Goal: Find specific page/section: Find specific page/section

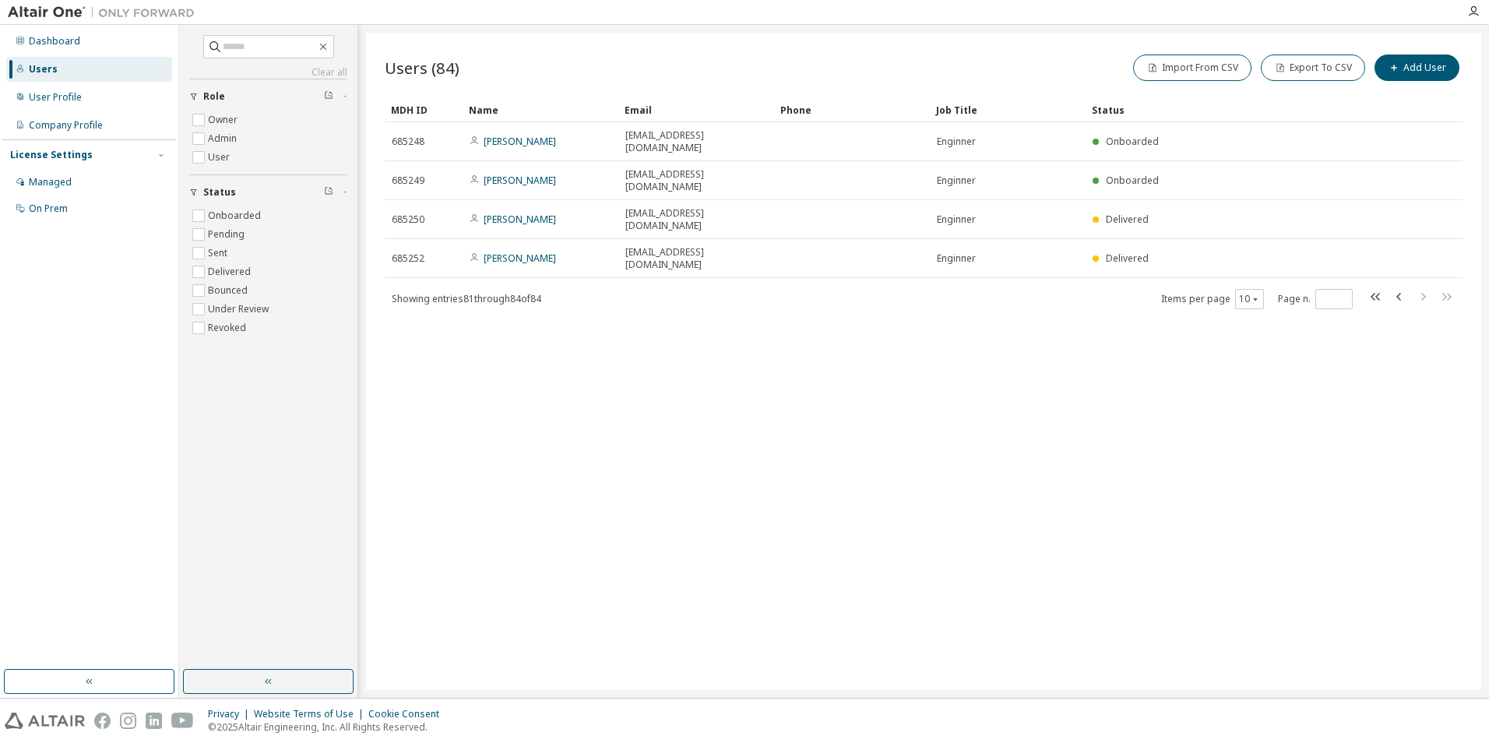
click at [1191, 304] on div "Users (84) Import From CSV Export To CSV Add User Clear Load Save Save As Field…" at bounding box center [923, 361] width 1115 height 657
click at [1395, 287] on icon "button" at bounding box center [1399, 296] width 19 height 19
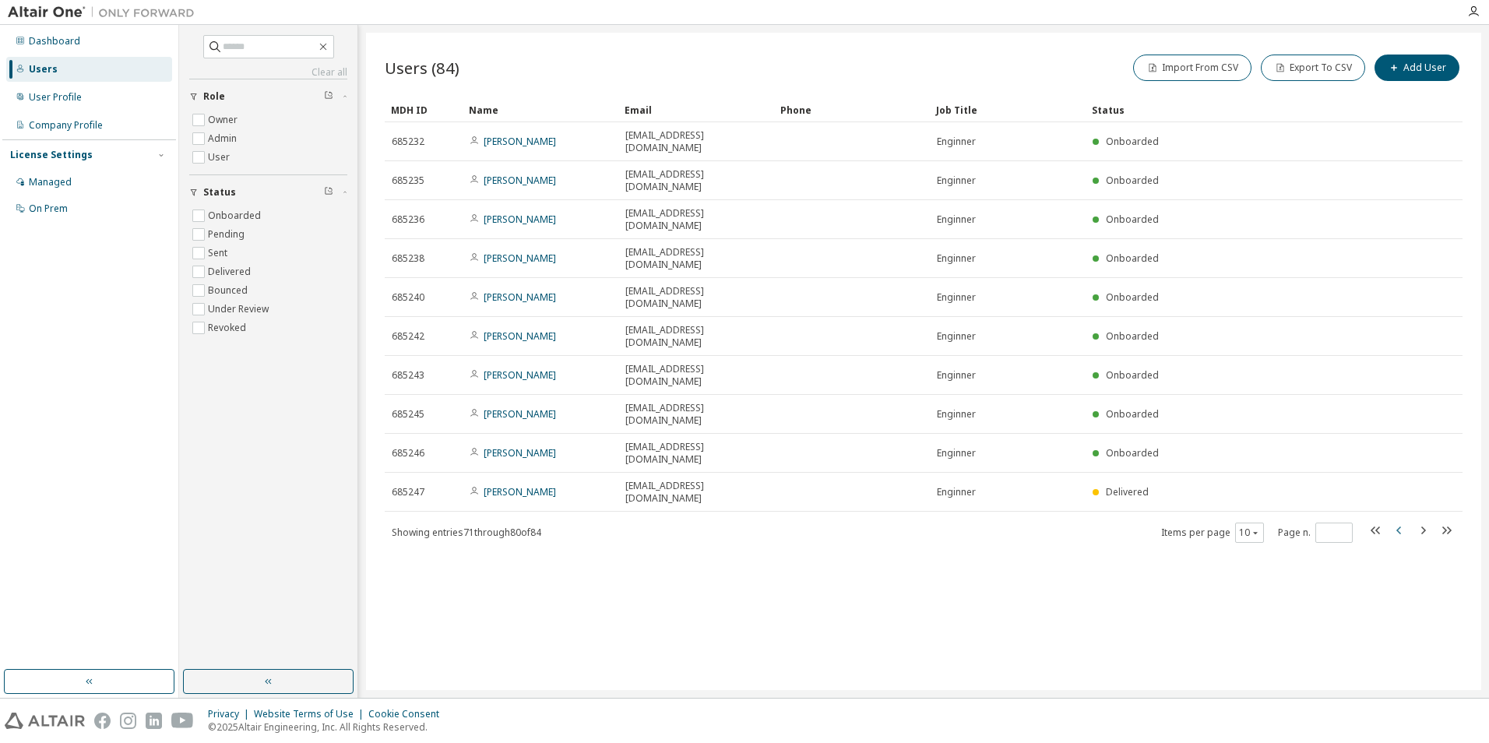
click at [1397, 526] on icon "button" at bounding box center [1398, 530] width 5 height 8
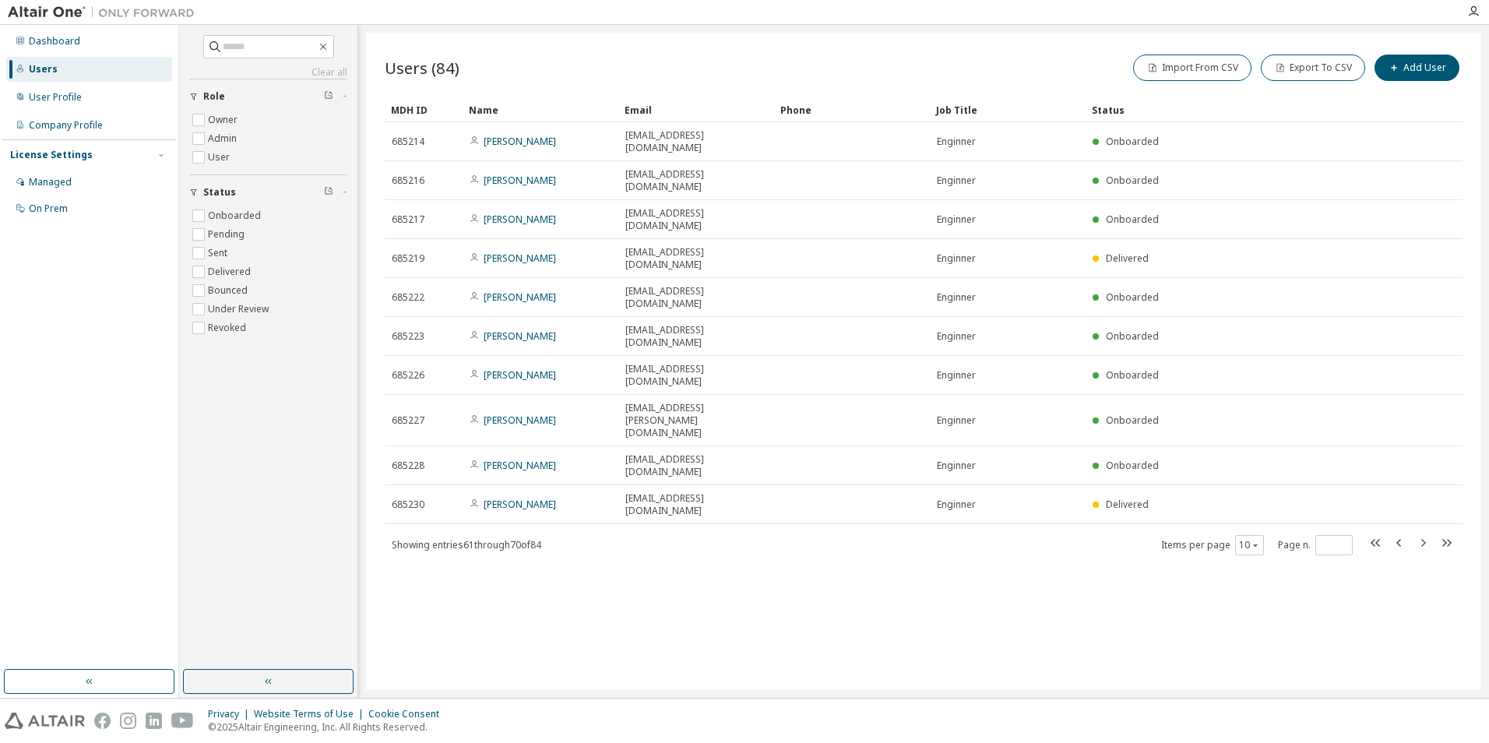
click at [1424, 539] on icon "button" at bounding box center [1423, 543] width 5 height 8
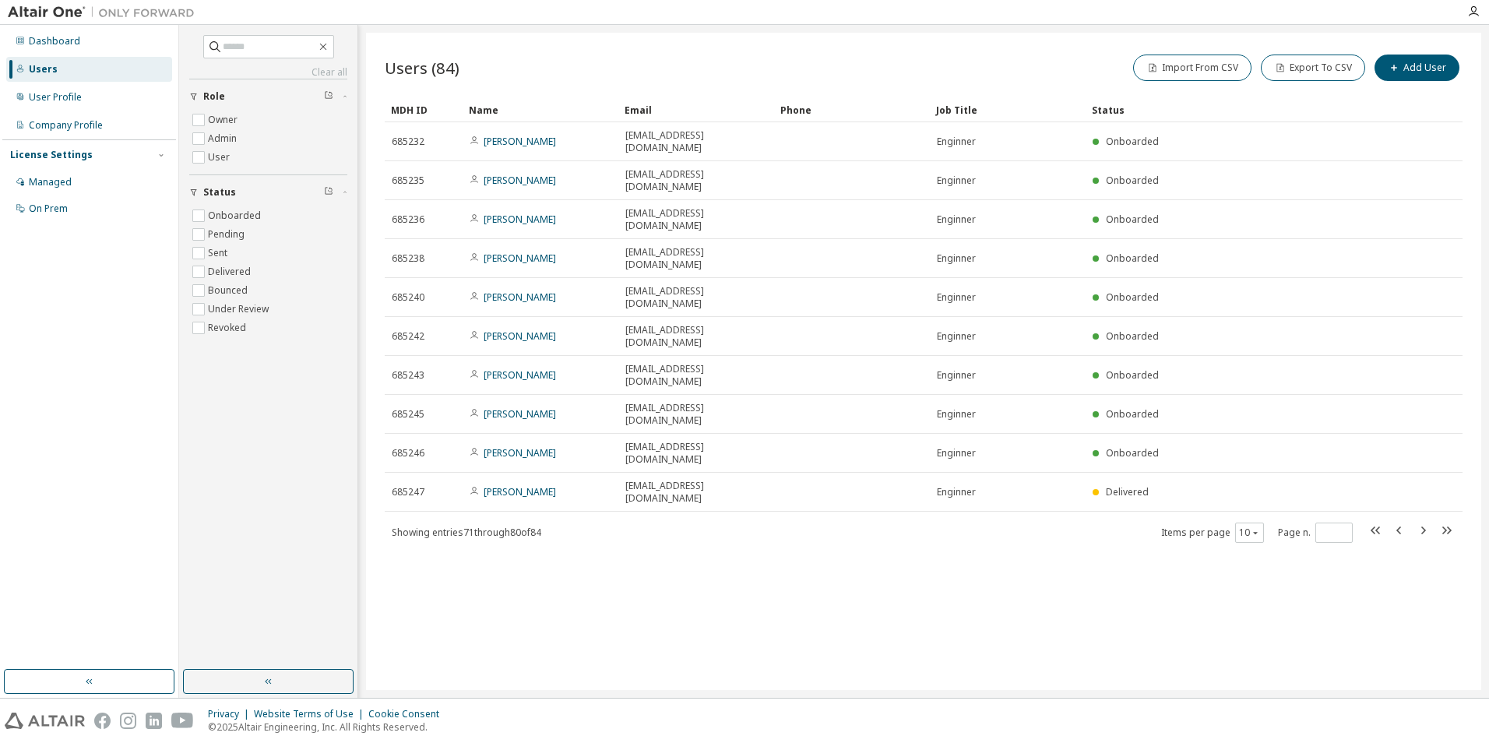
click at [1424, 526] on icon "button" at bounding box center [1423, 530] width 5 height 8
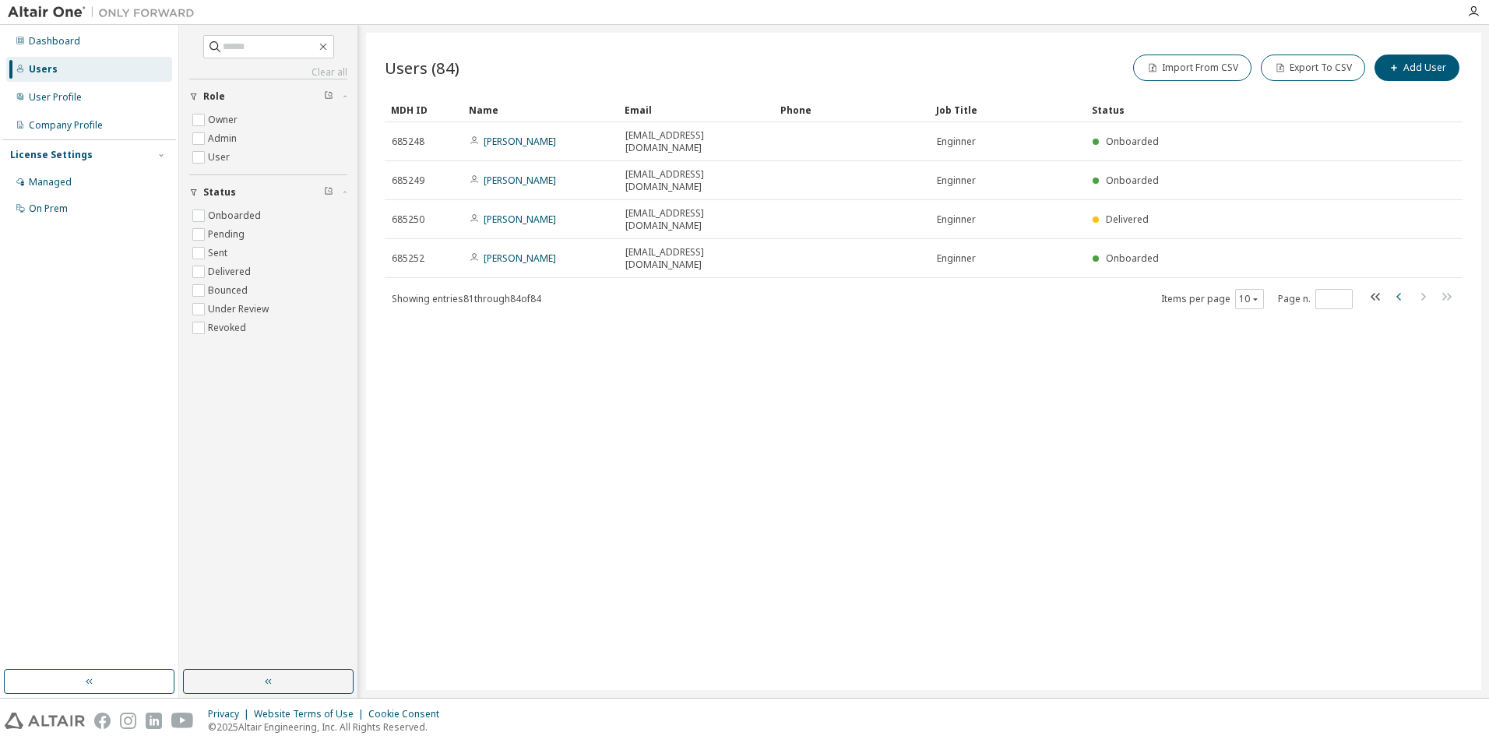
click at [1393, 287] on icon "button" at bounding box center [1399, 296] width 19 height 19
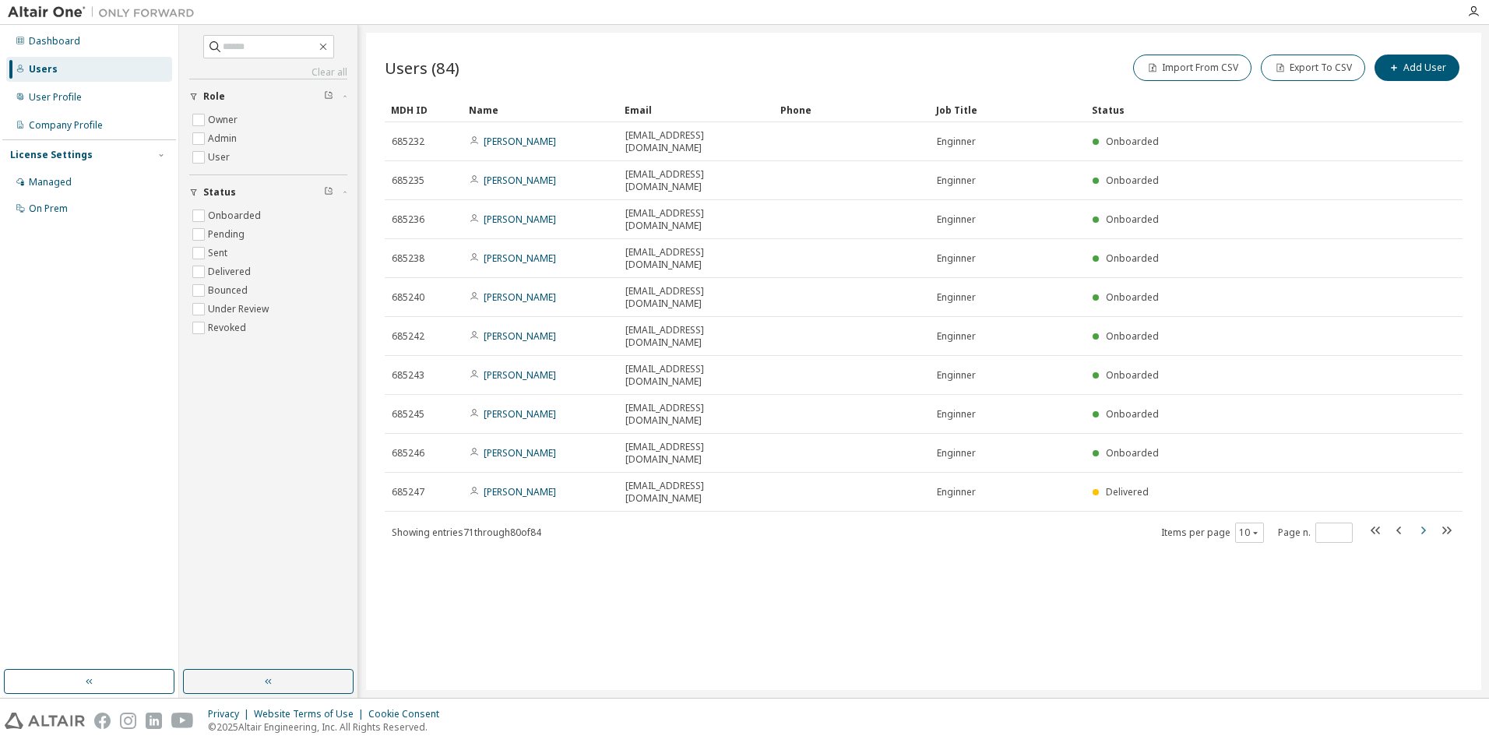
click at [1417, 521] on icon "button" at bounding box center [1422, 530] width 19 height 19
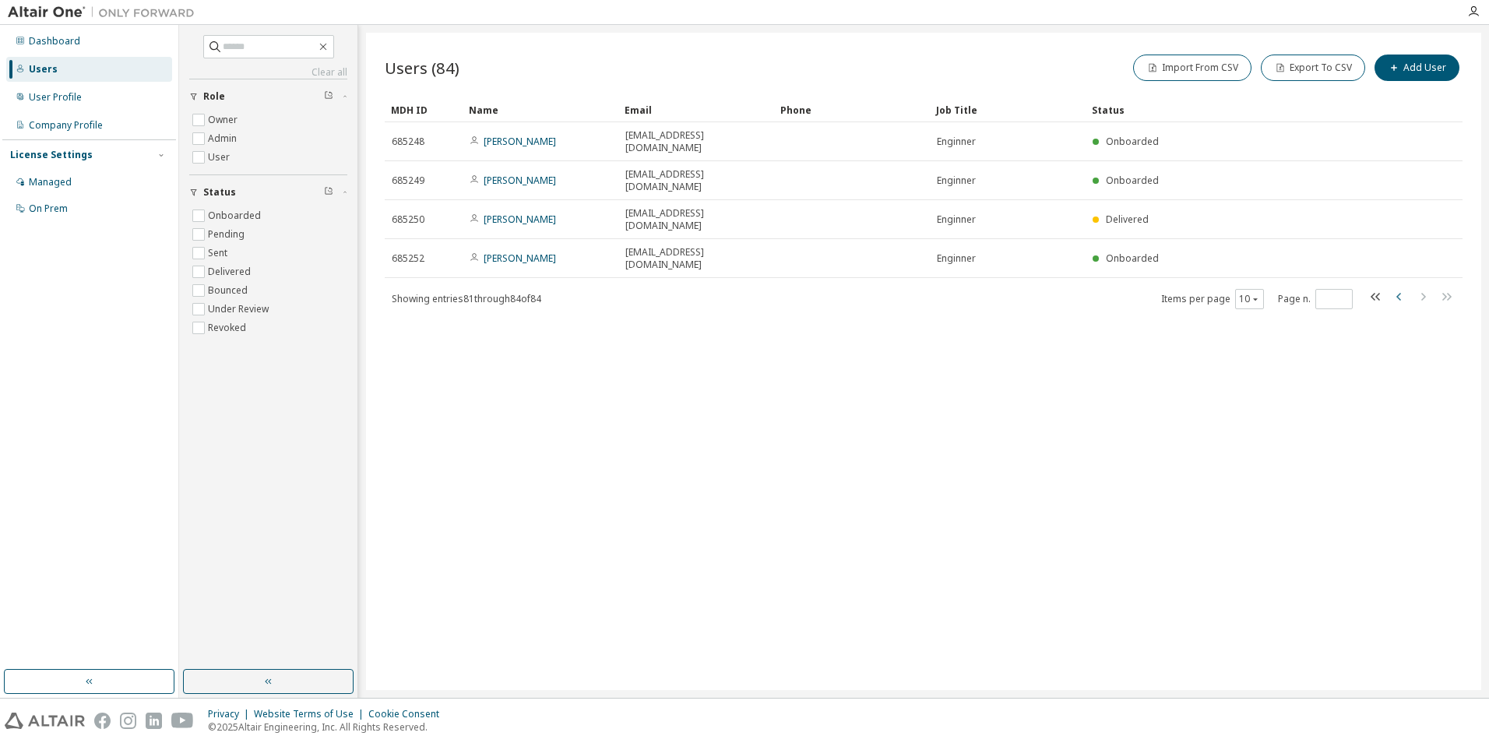
click at [1398, 287] on icon "button" at bounding box center [1399, 296] width 19 height 19
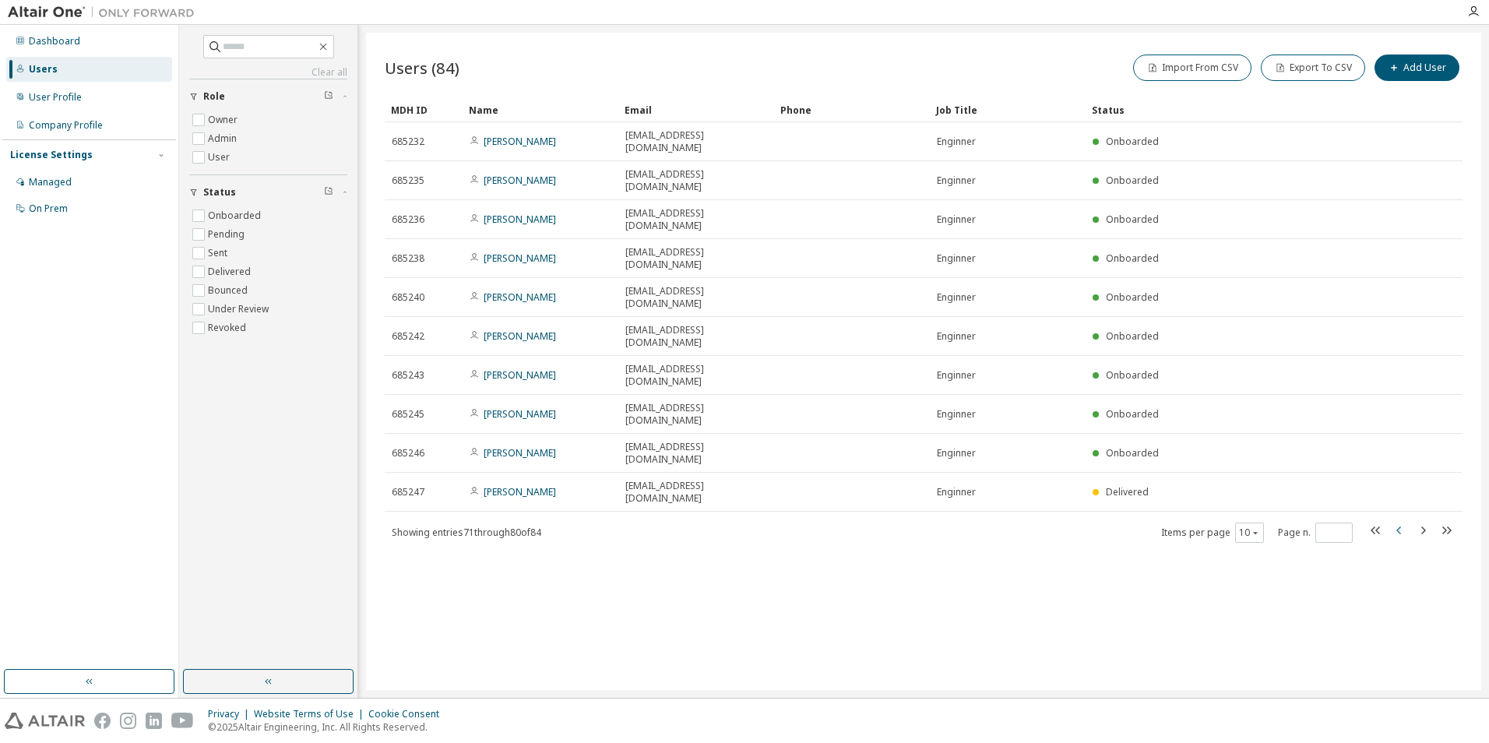
click at [1396, 521] on icon "button" at bounding box center [1399, 530] width 19 height 19
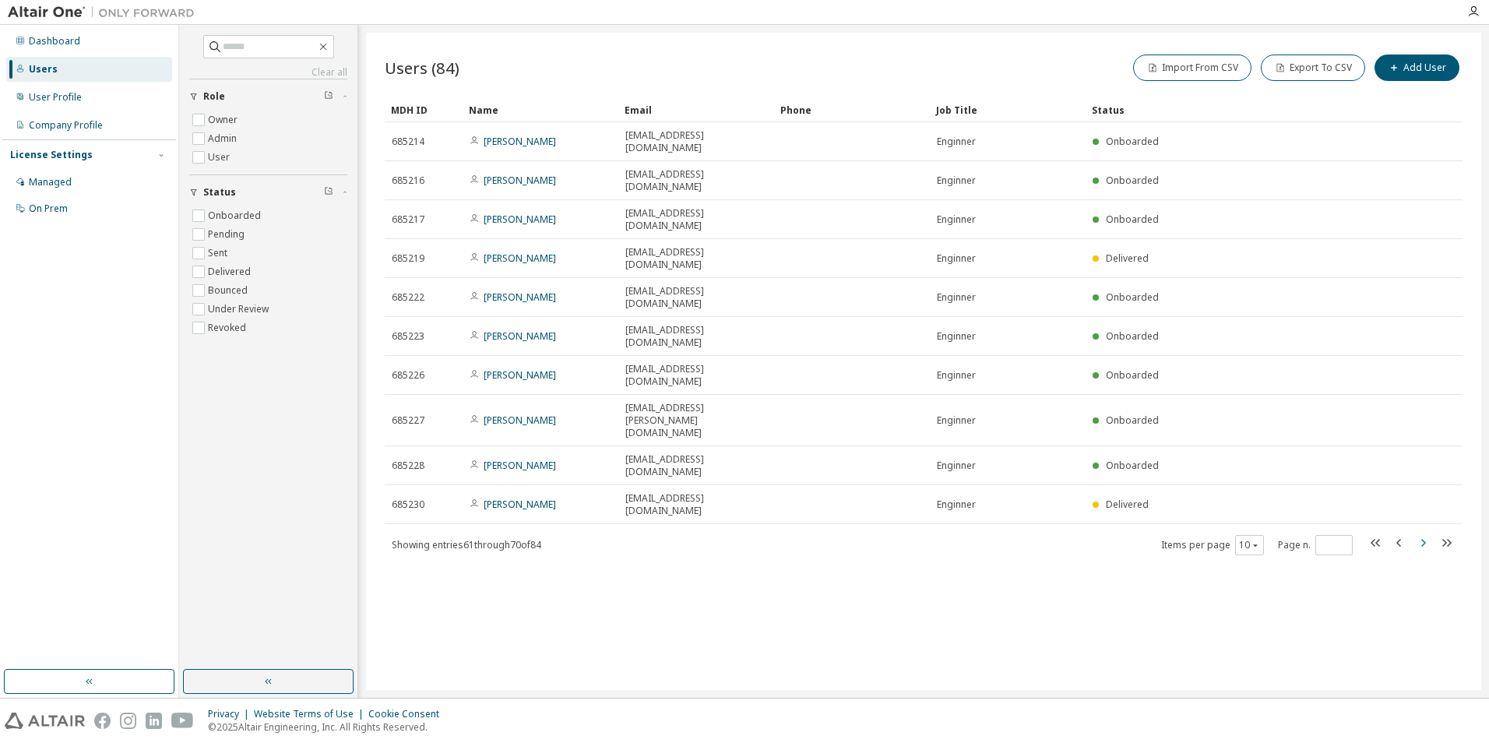
click at [1427, 533] on icon "button" at bounding box center [1422, 542] width 19 height 19
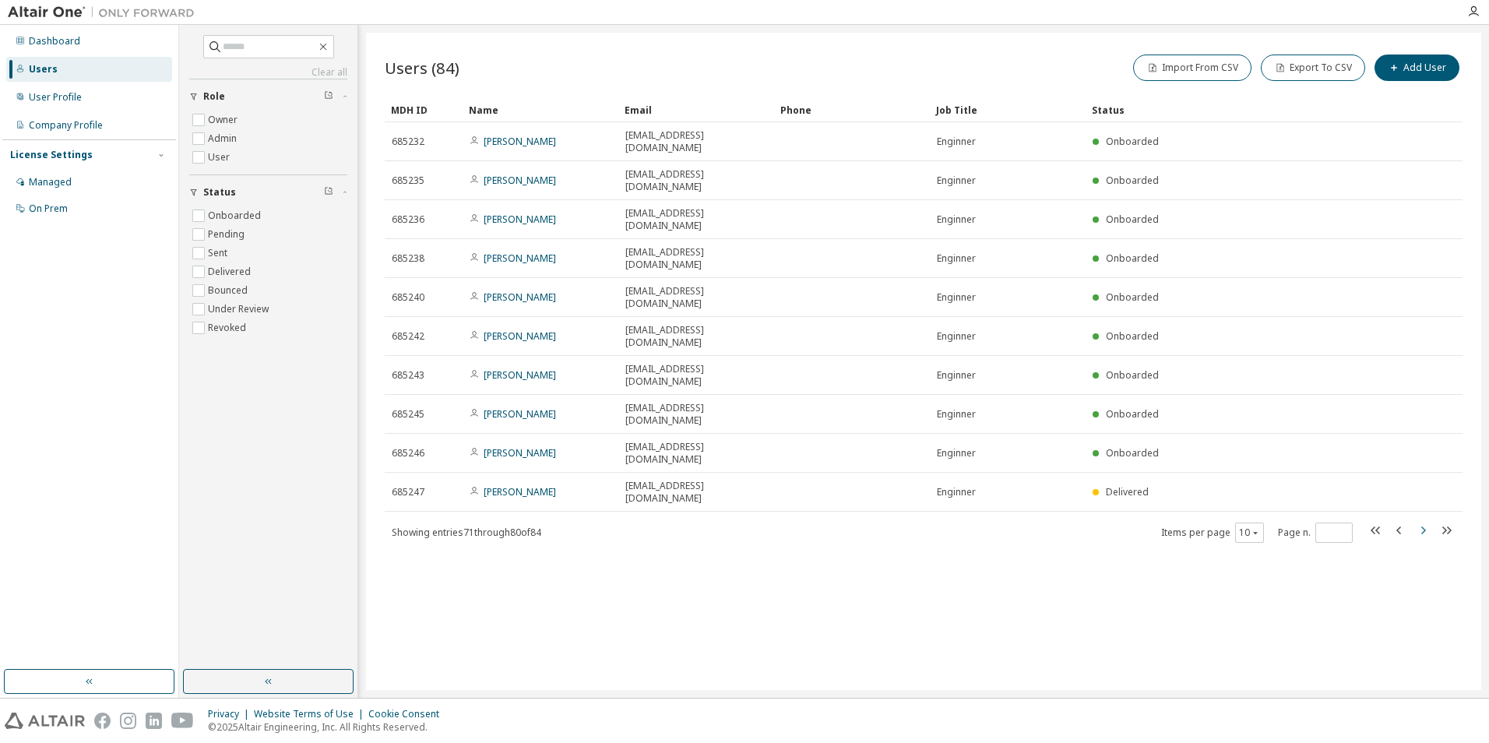
click at [1427, 521] on icon "button" at bounding box center [1422, 530] width 19 height 19
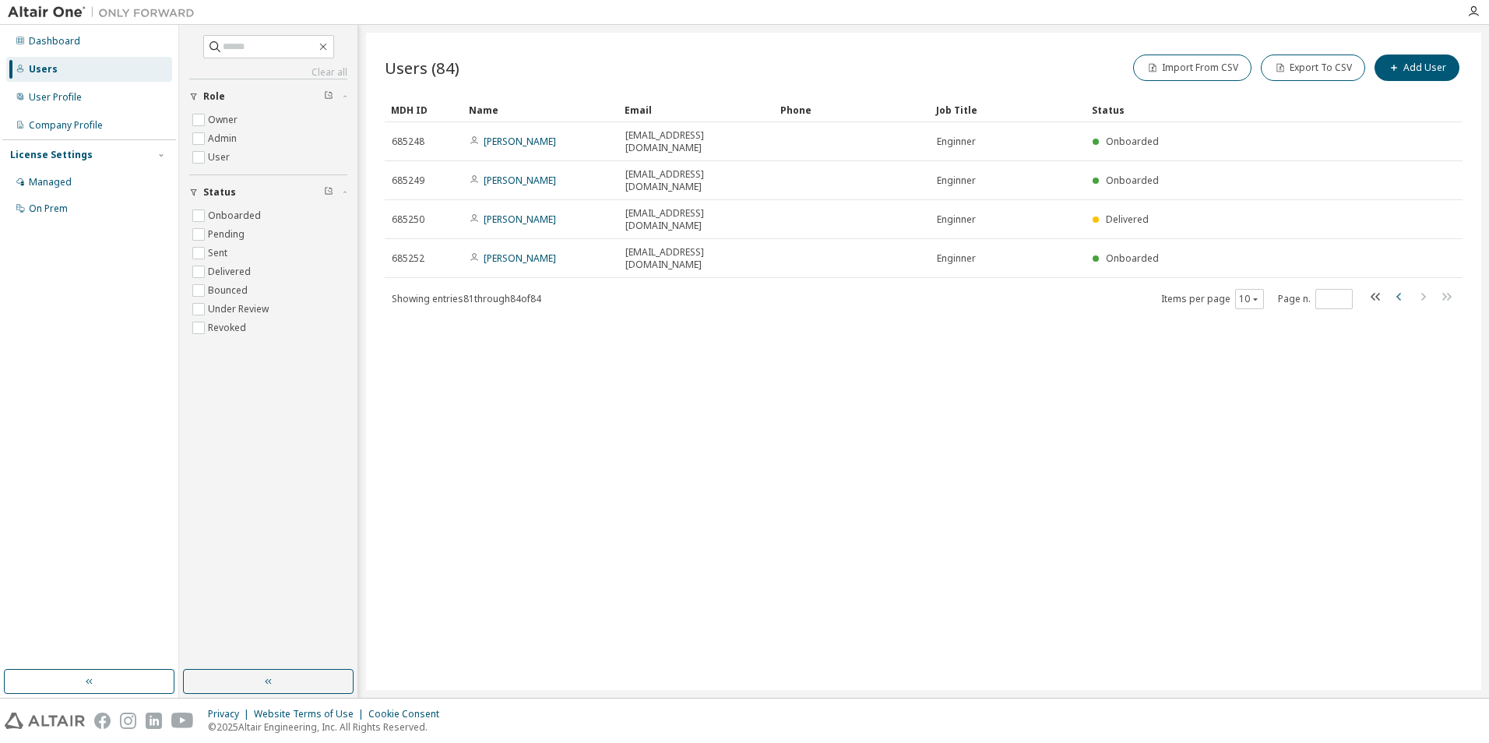
click at [1405, 287] on icon "button" at bounding box center [1399, 296] width 19 height 19
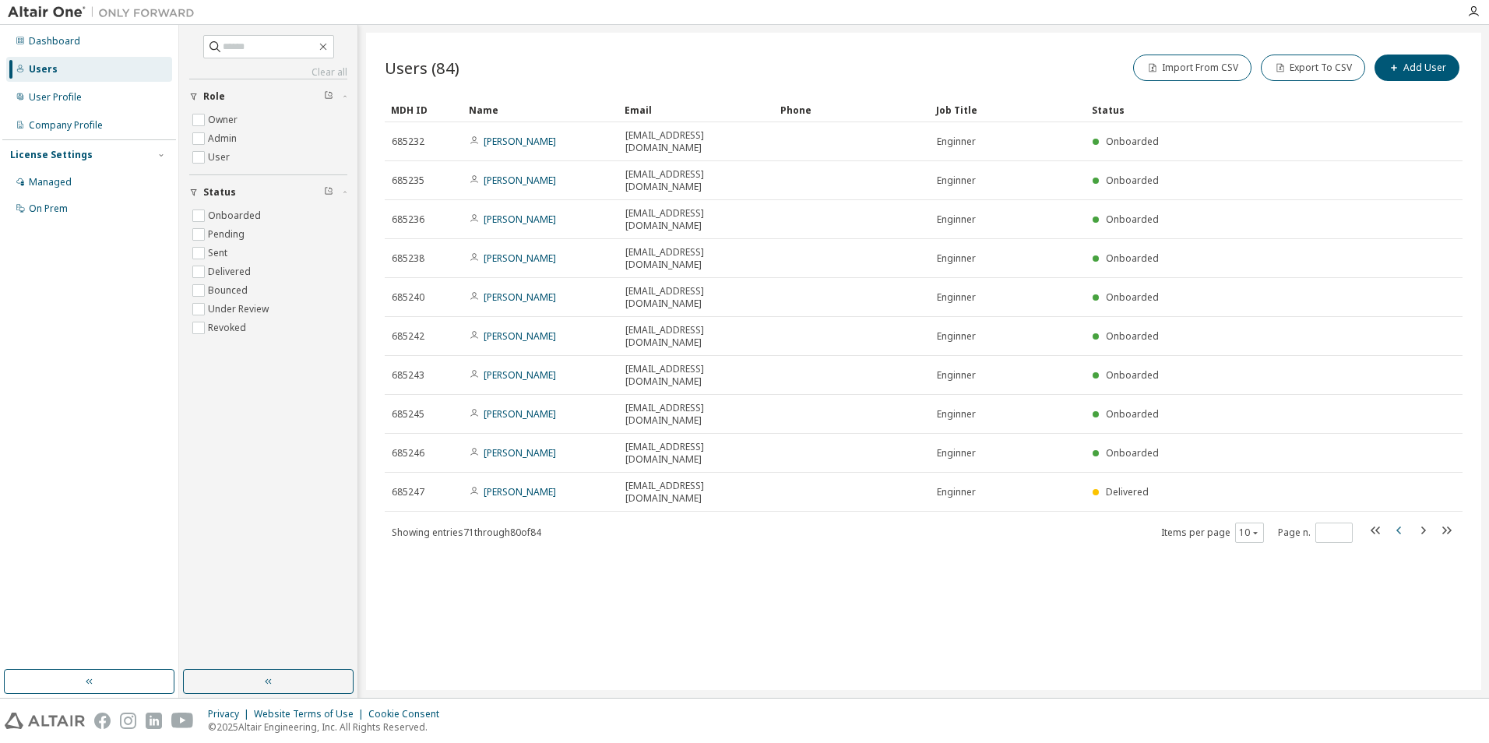
click at [1395, 521] on icon "button" at bounding box center [1399, 530] width 19 height 19
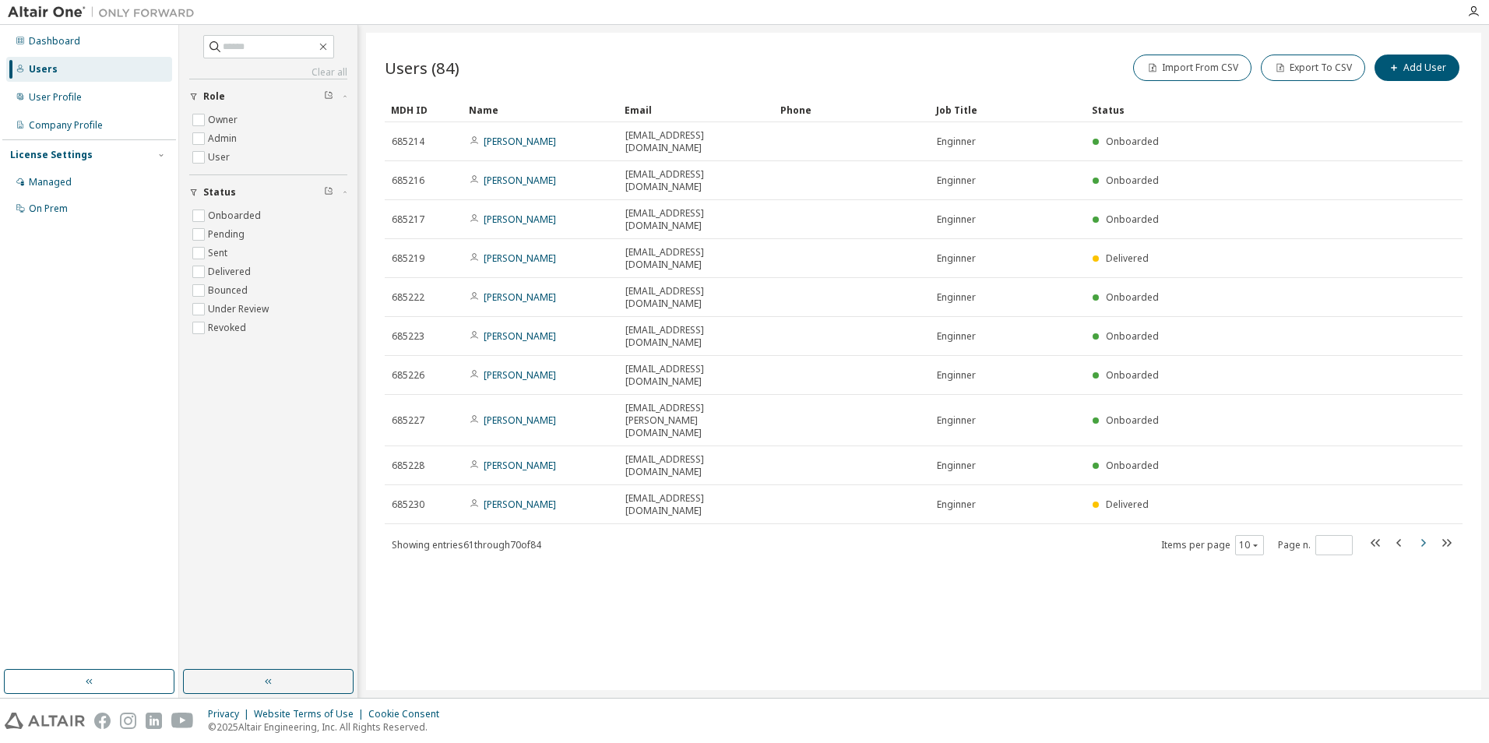
click at [1424, 533] on icon "button" at bounding box center [1422, 542] width 19 height 19
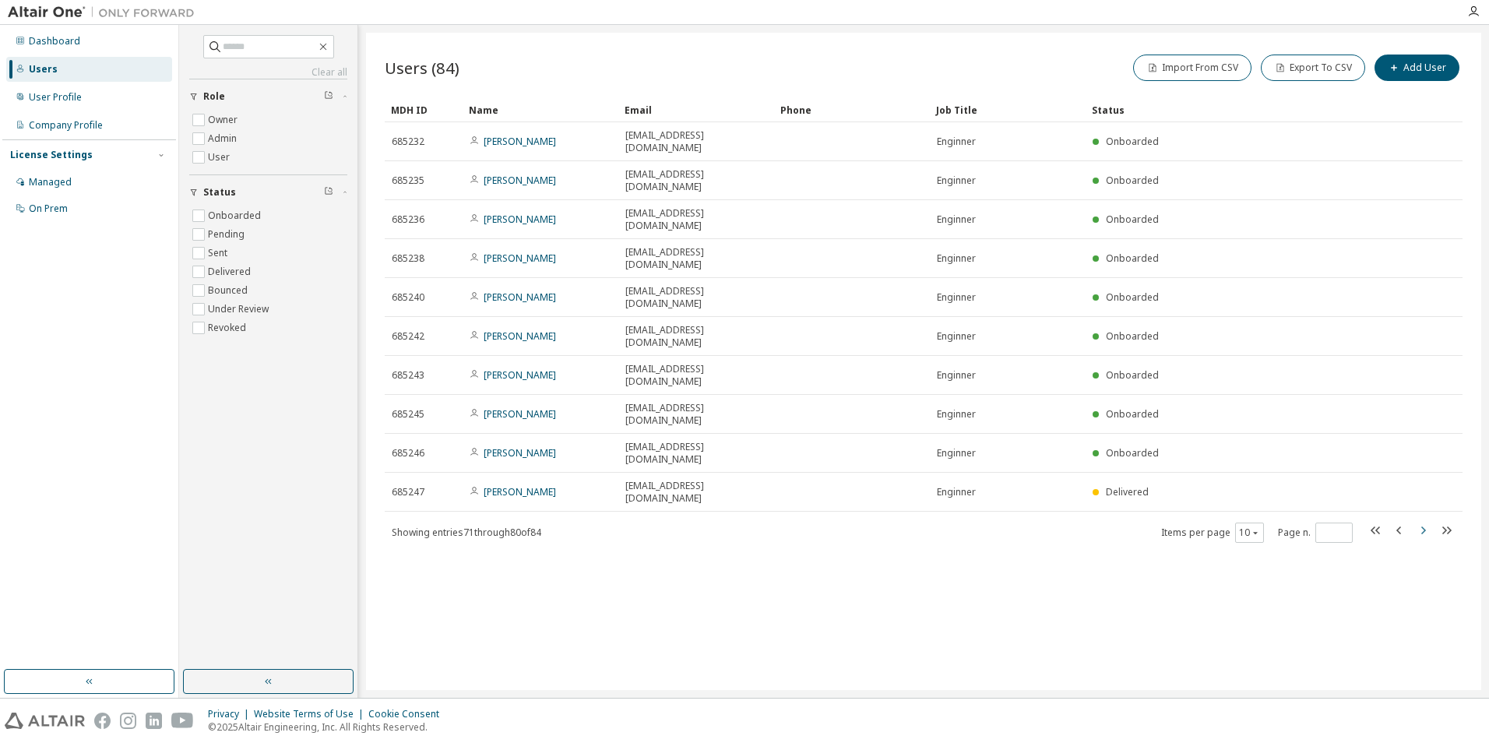
click at [1424, 526] on icon "button" at bounding box center [1423, 530] width 5 height 8
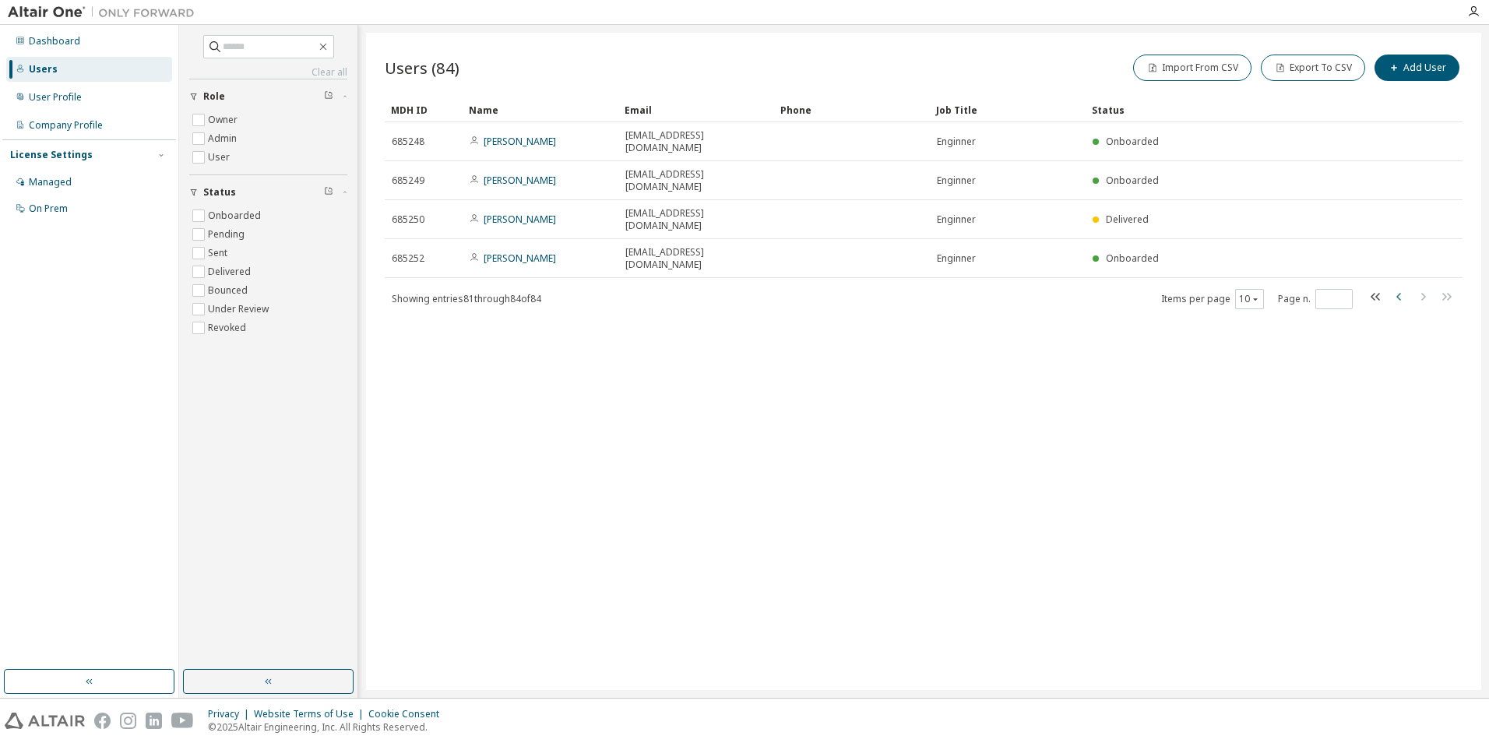
click at [1395, 287] on icon "button" at bounding box center [1399, 296] width 19 height 19
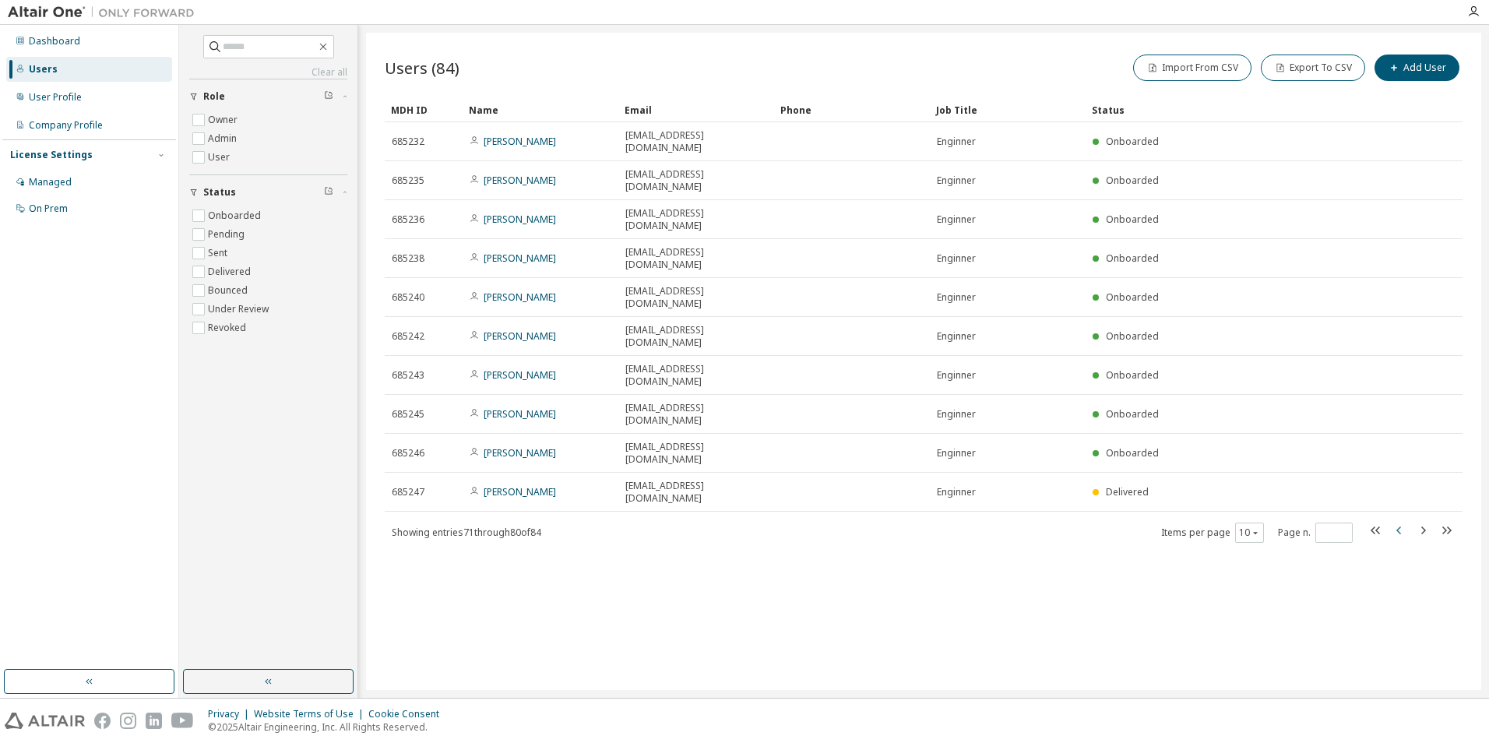
click at [1395, 521] on icon "button" at bounding box center [1399, 530] width 19 height 19
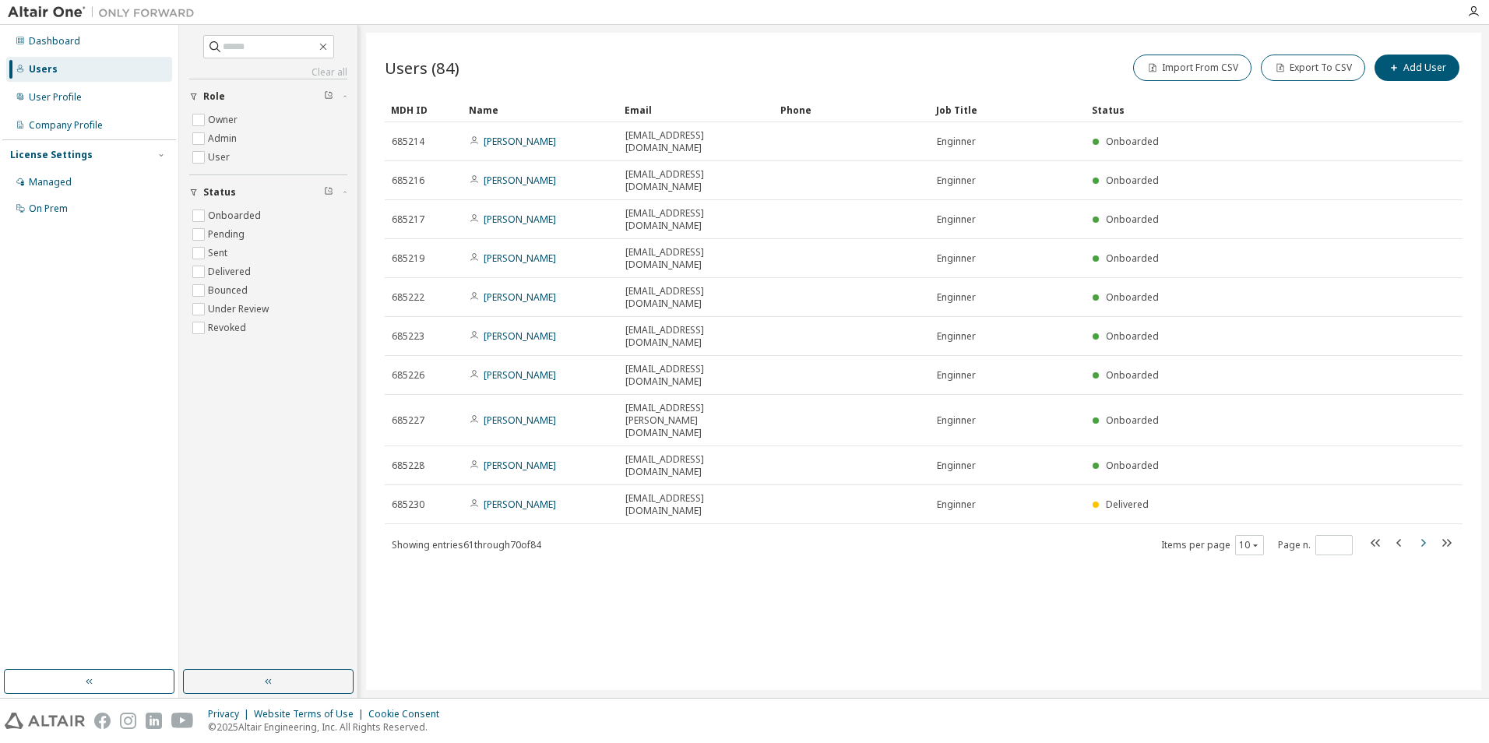
click at [1430, 533] on icon "button" at bounding box center [1422, 542] width 19 height 19
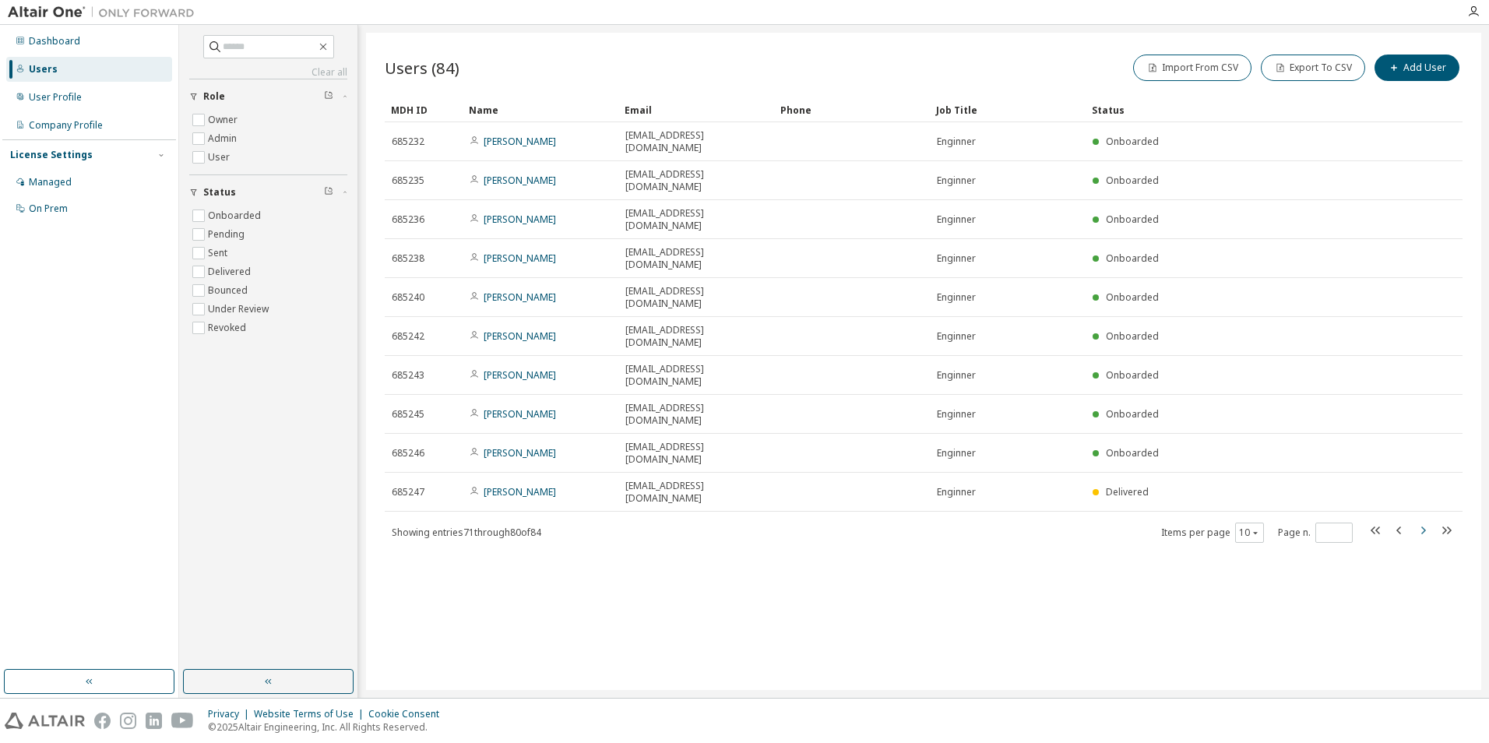
click at [1429, 521] on icon "button" at bounding box center [1422, 530] width 19 height 19
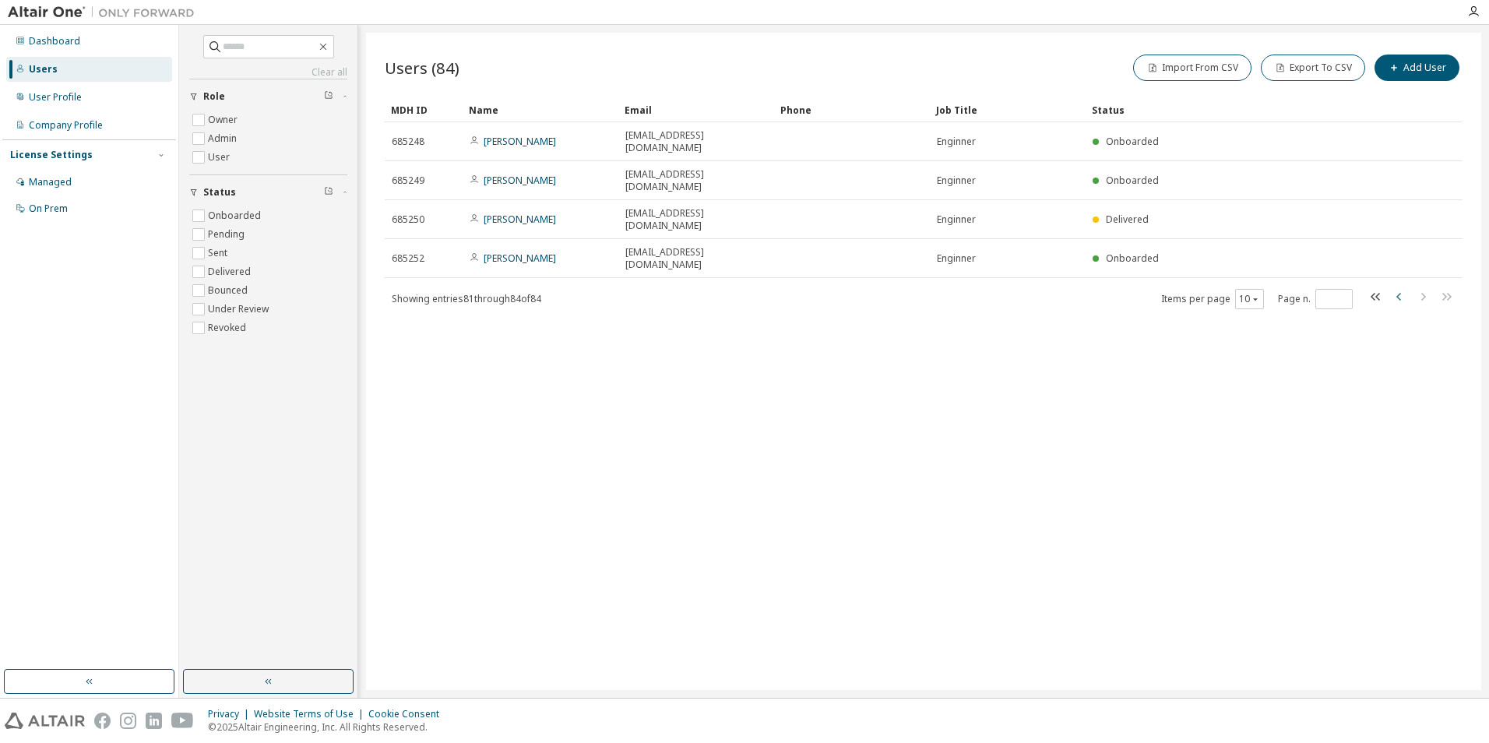
click at [1397, 287] on icon "button" at bounding box center [1399, 296] width 19 height 19
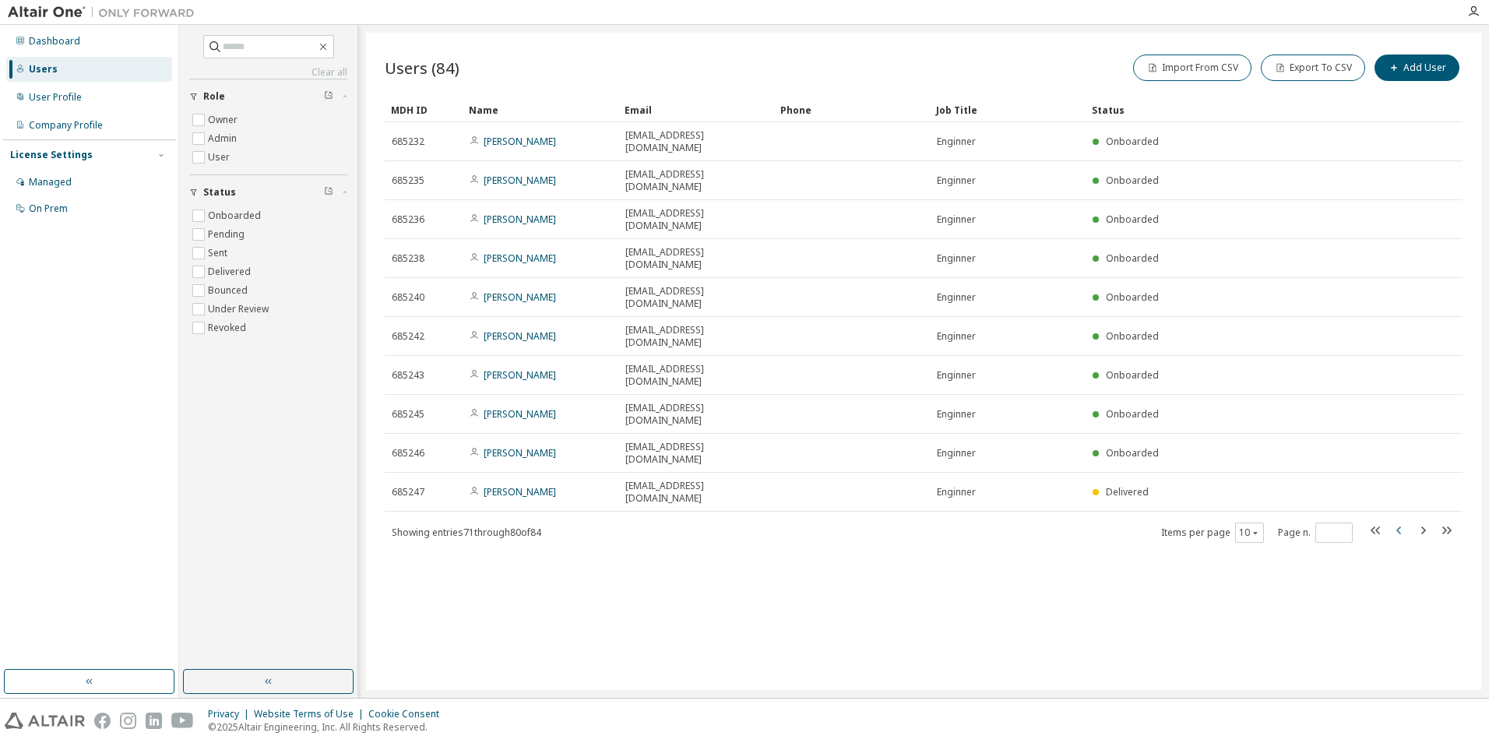
click at [1398, 521] on icon "button" at bounding box center [1399, 530] width 19 height 19
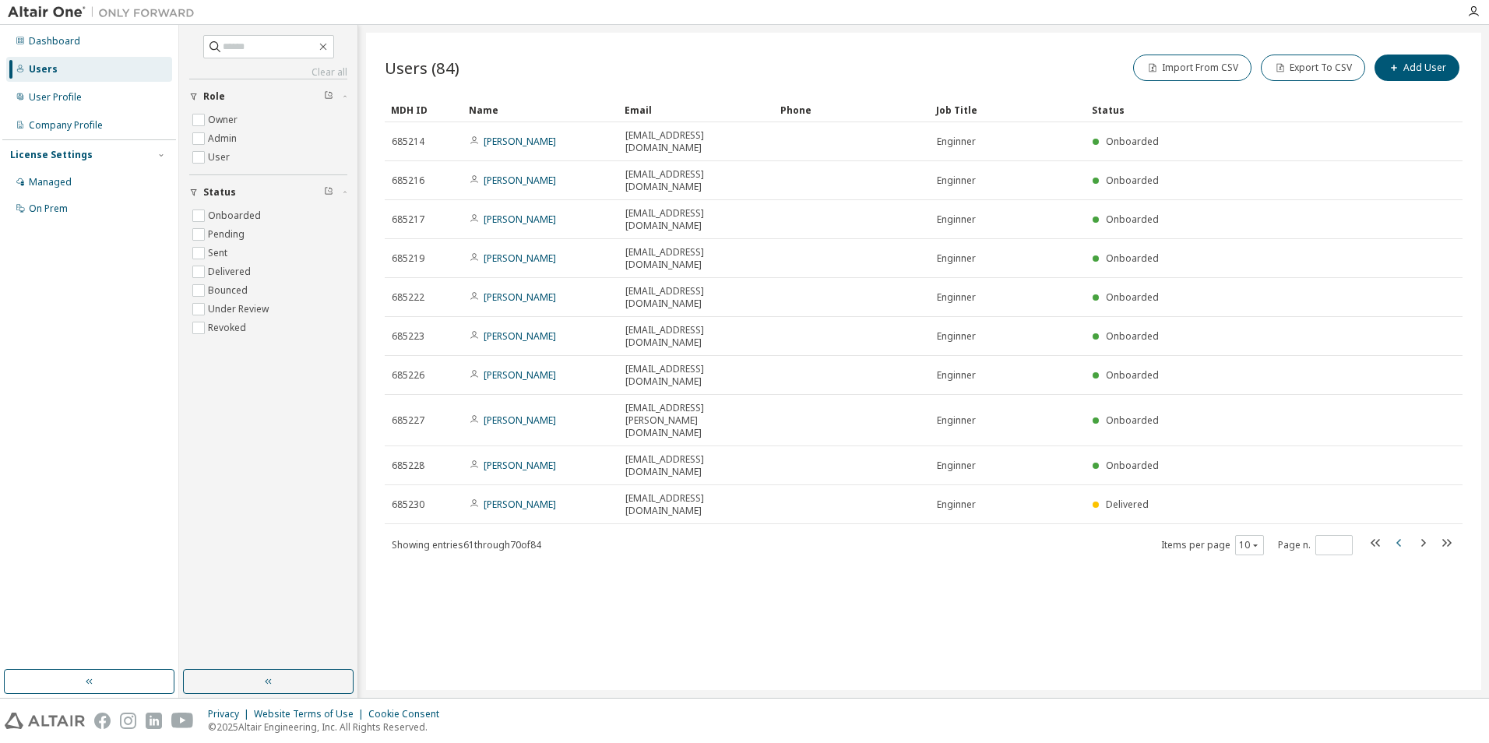
click at [1399, 539] on icon "button" at bounding box center [1398, 543] width 5 height 8
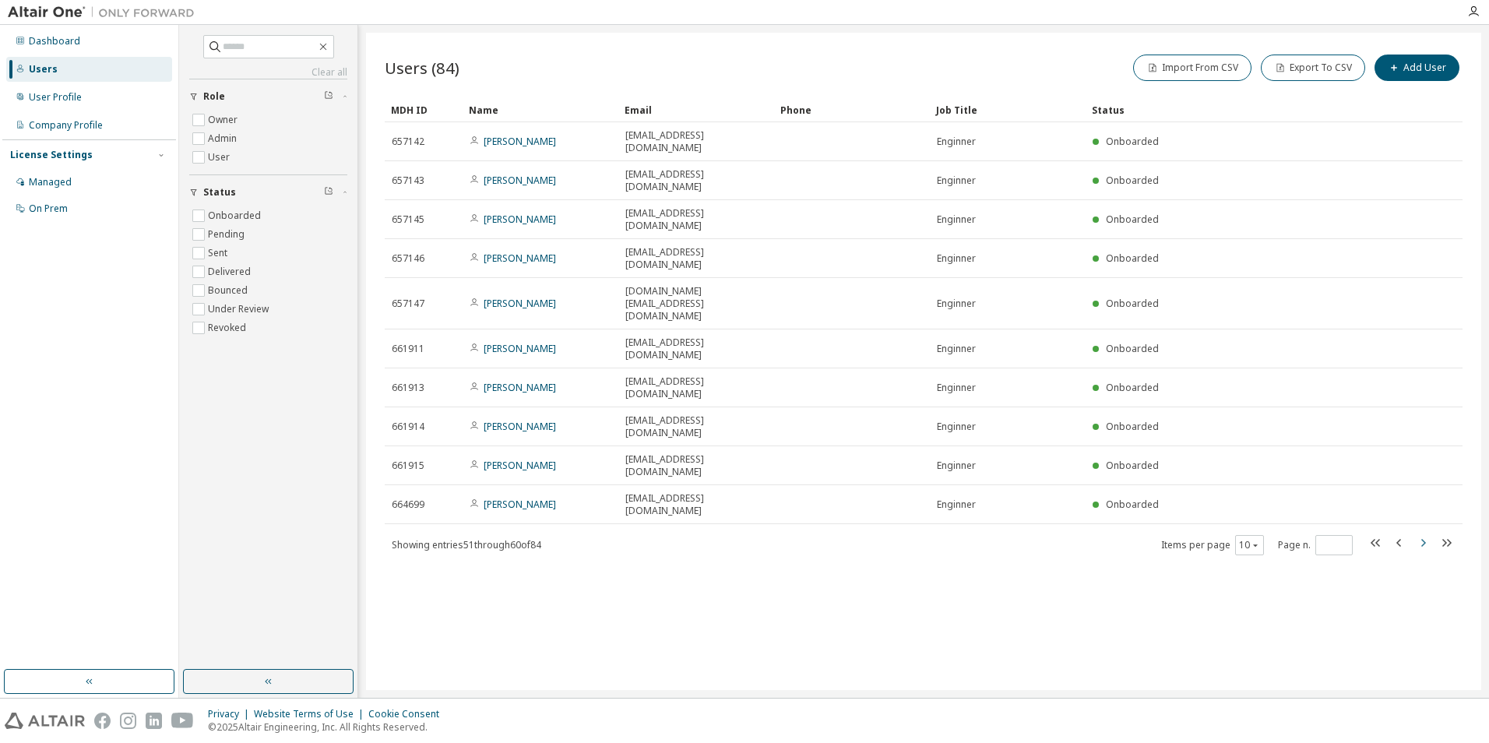
click at [1423, 539] on icon "button" at bounding box center [1423, 543] width 5 height 8
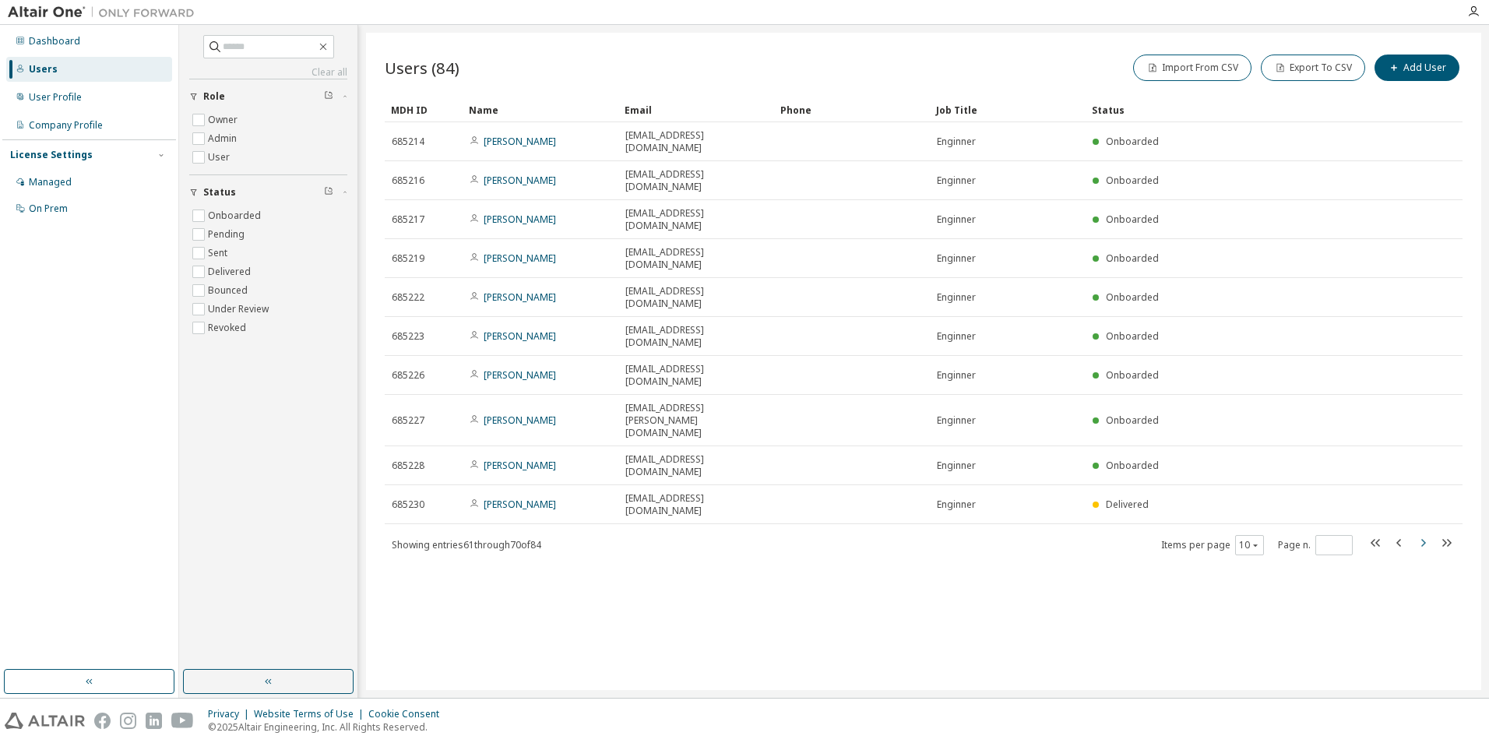
click at [1424, 533] on icon "button" at bounding box center [1422, 542] width 19 height 19
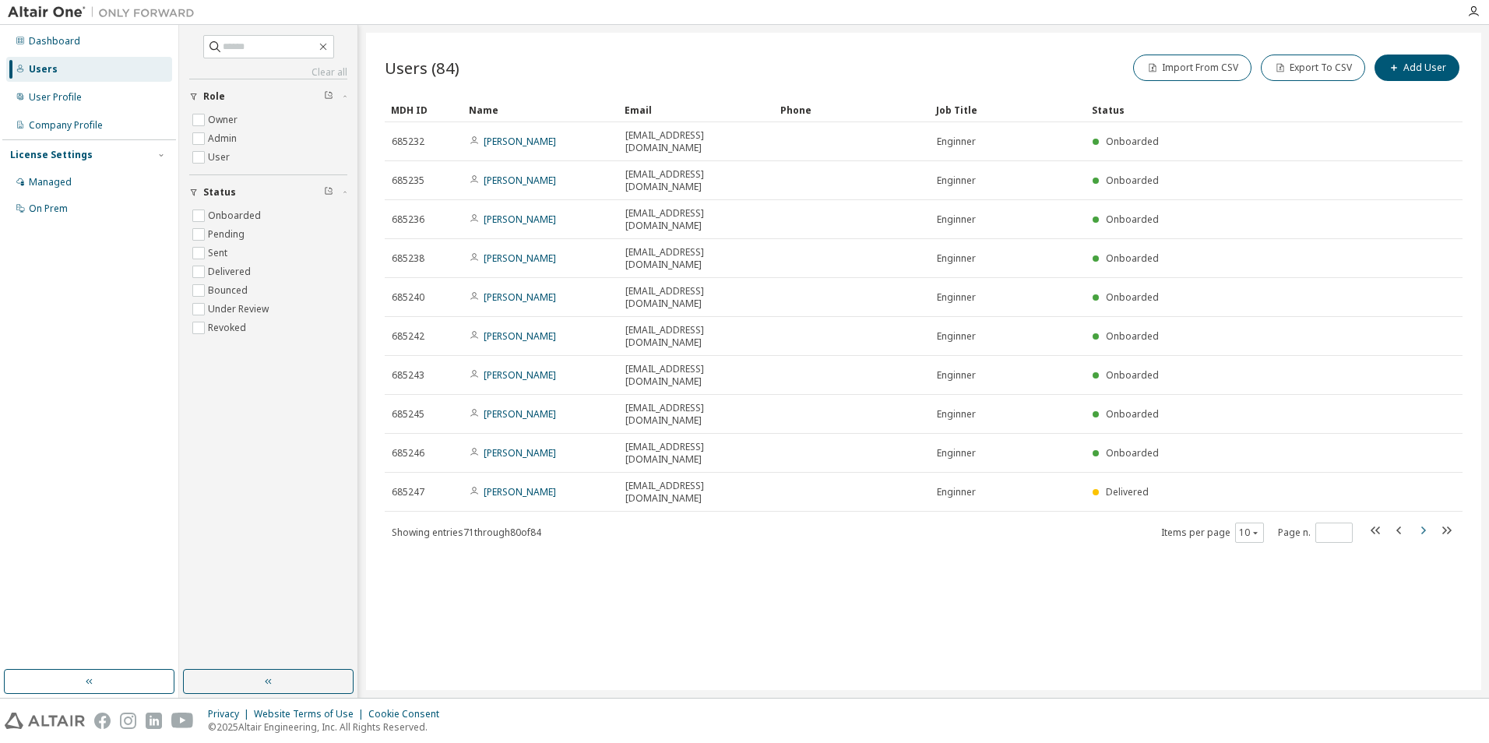
click at [1424, 521] on icon "button" at bounding box center [1422, 530] width 19 height 19
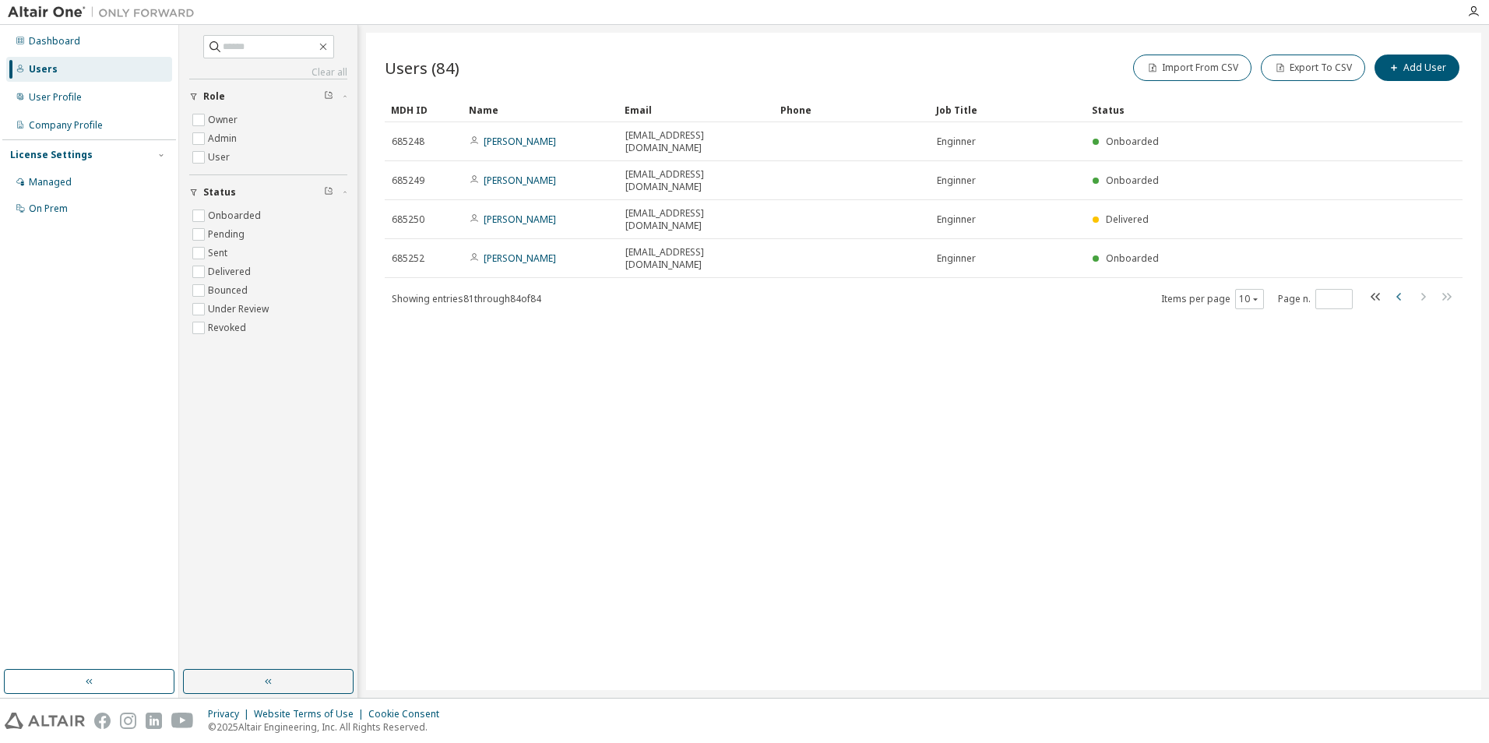
click at [1401, 287] on icon "button" at bounding box center [1399, 296] width 19 height 19
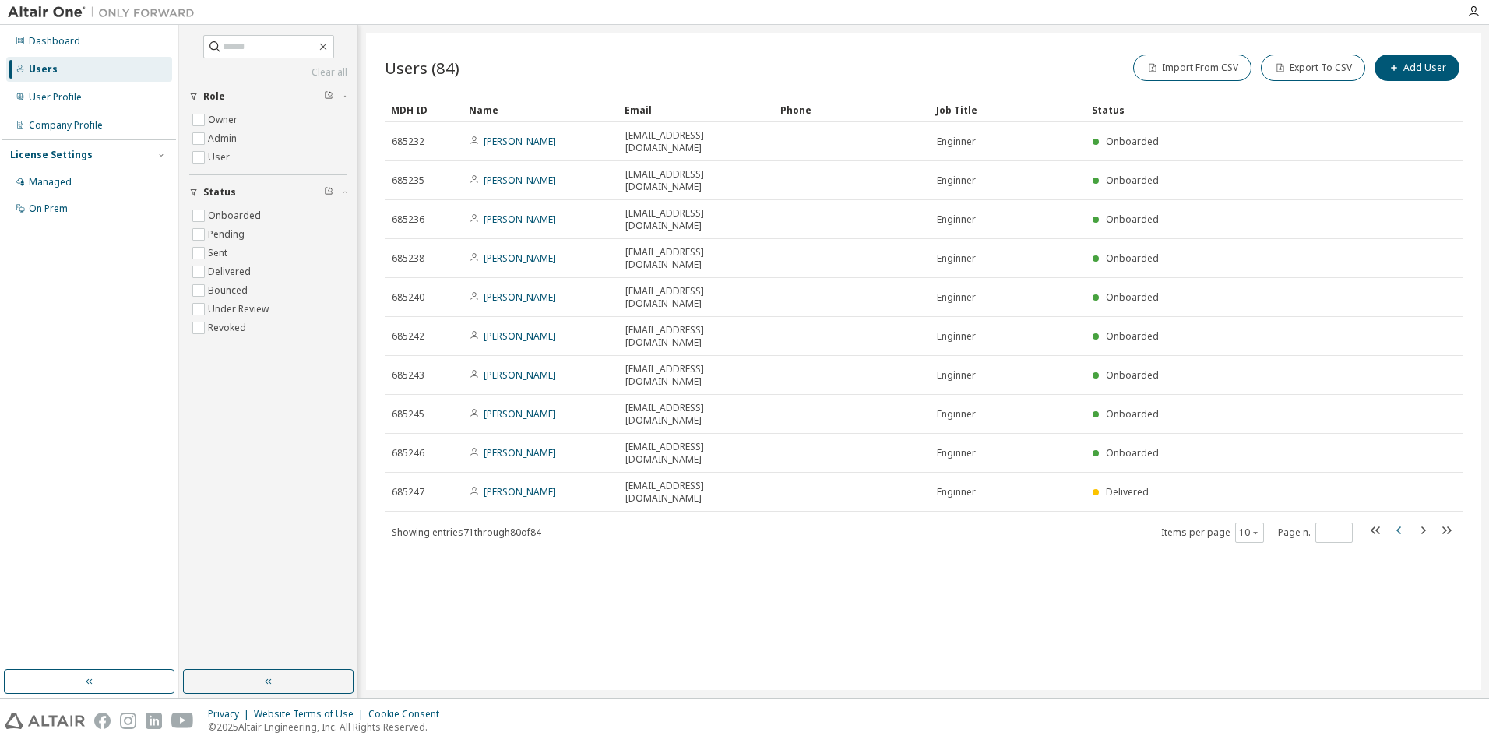
click at [1402, 521] on icon "button" at bounding box center [1399, 530] width 19 height 19
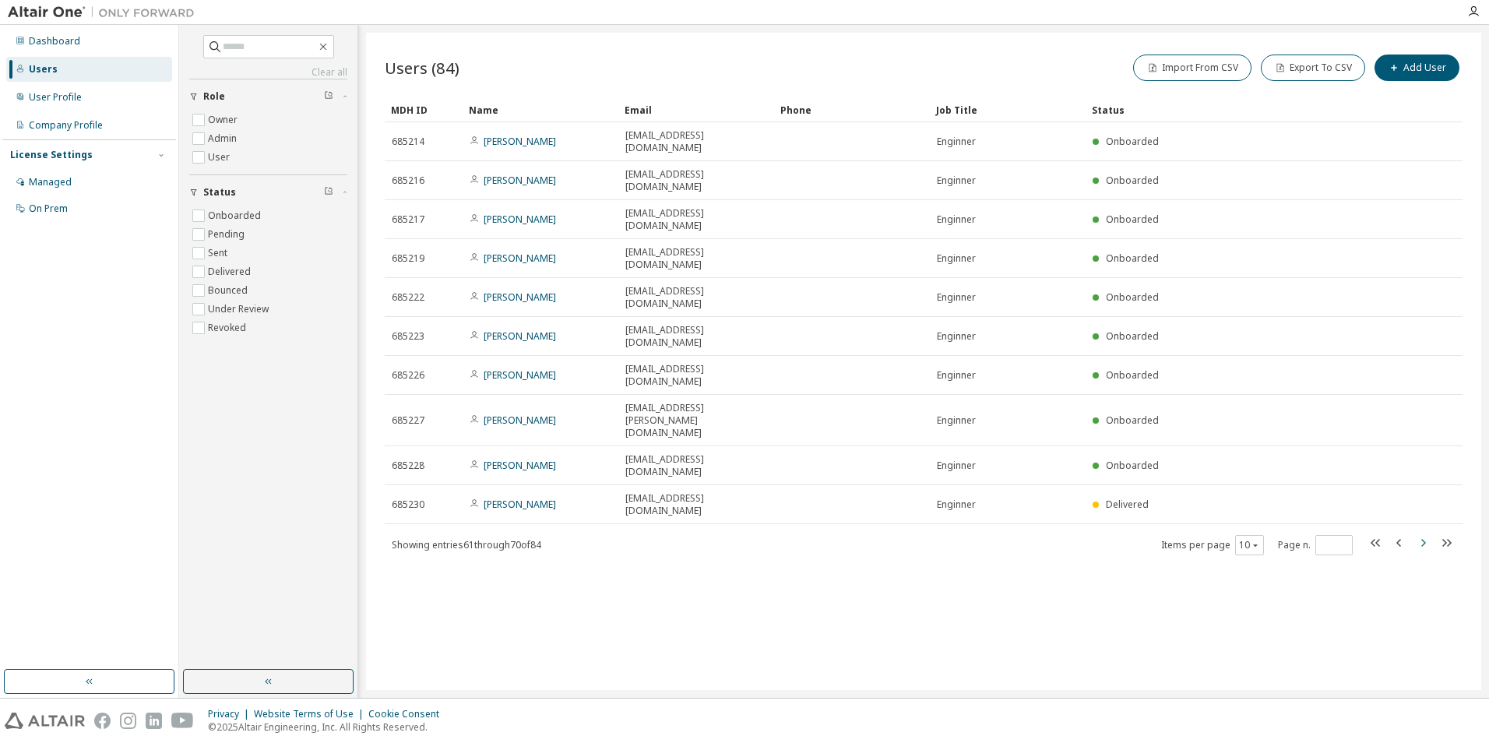
click at [1417, 533] on icon "button" at bounding box center [1422, 542] width 19 height 19
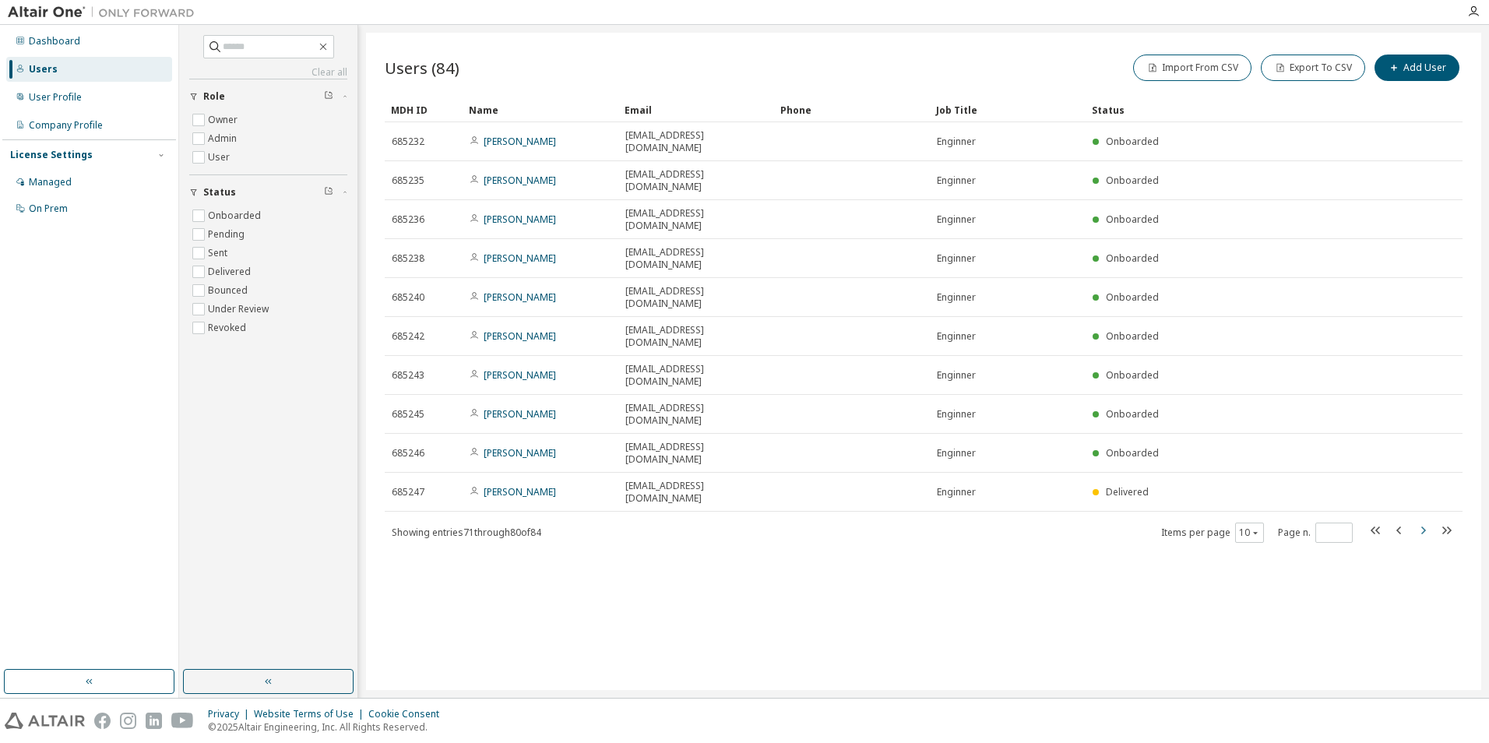
click at [1417, 521] on icon "button" at bounding box center [1422, 530] width 19 height 19
type input "*"
